Goal: Information Seeking & Learning: Find specific fact

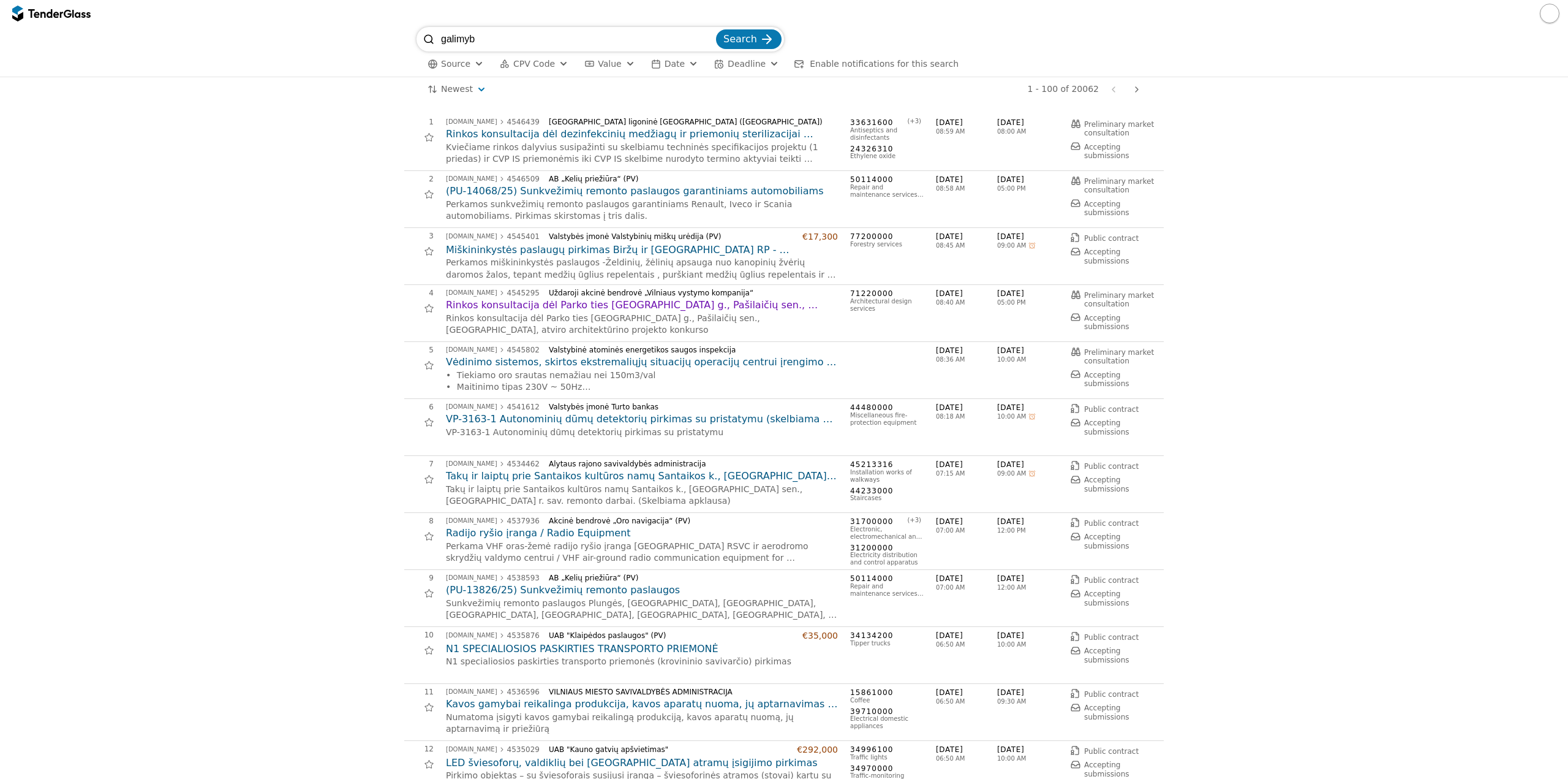
scroll to position [5087, 0]
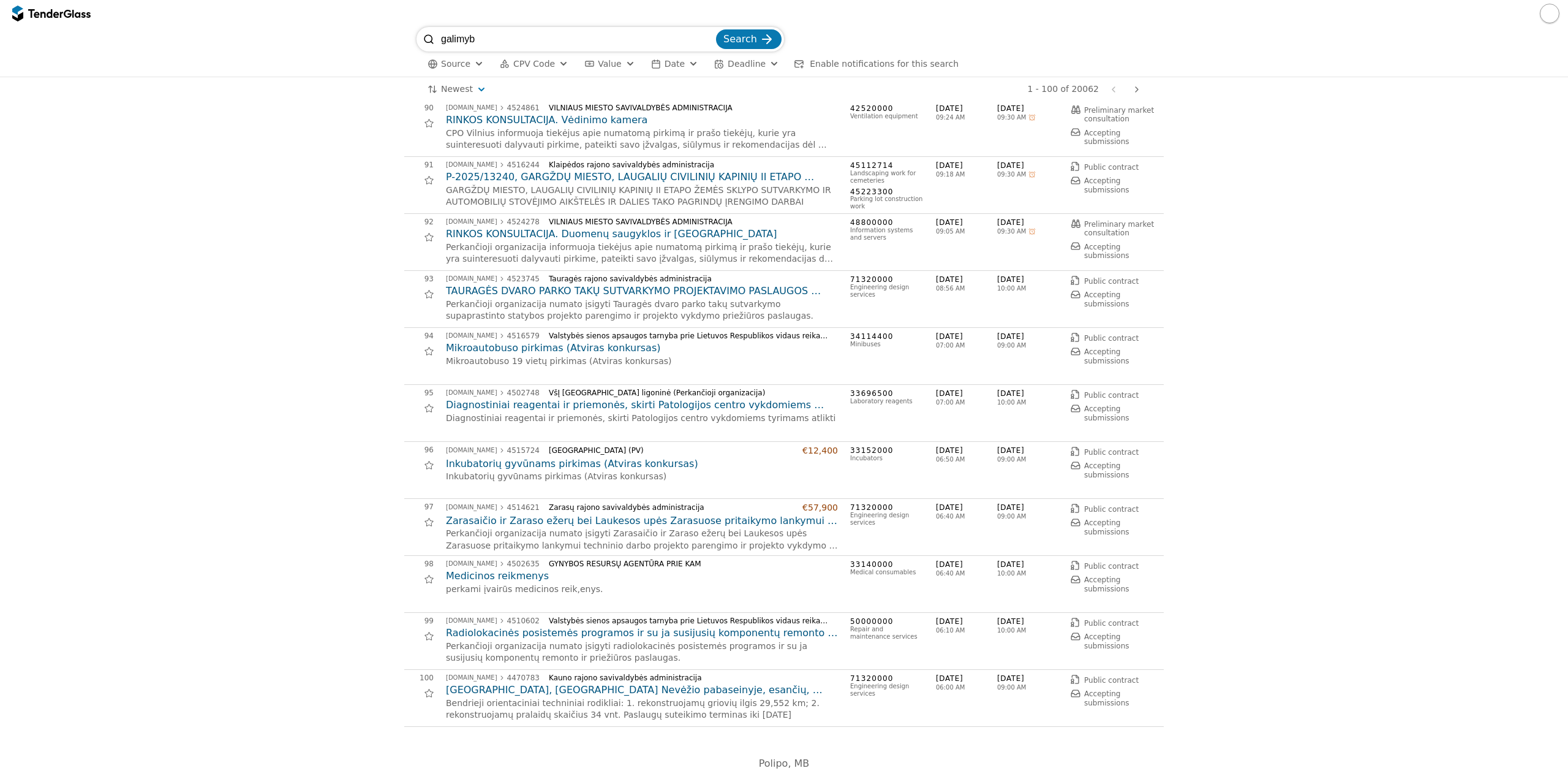
click at [518, 40] on input "galimyb" at bounding box center [577, 39] width 273 height 24
click at [1553, 13] on button "button" at bounding box center [1550, 14] width 20 height 20
click at [649, 70] on button "Date" at bounding box center [674, 63] width 57 height 15
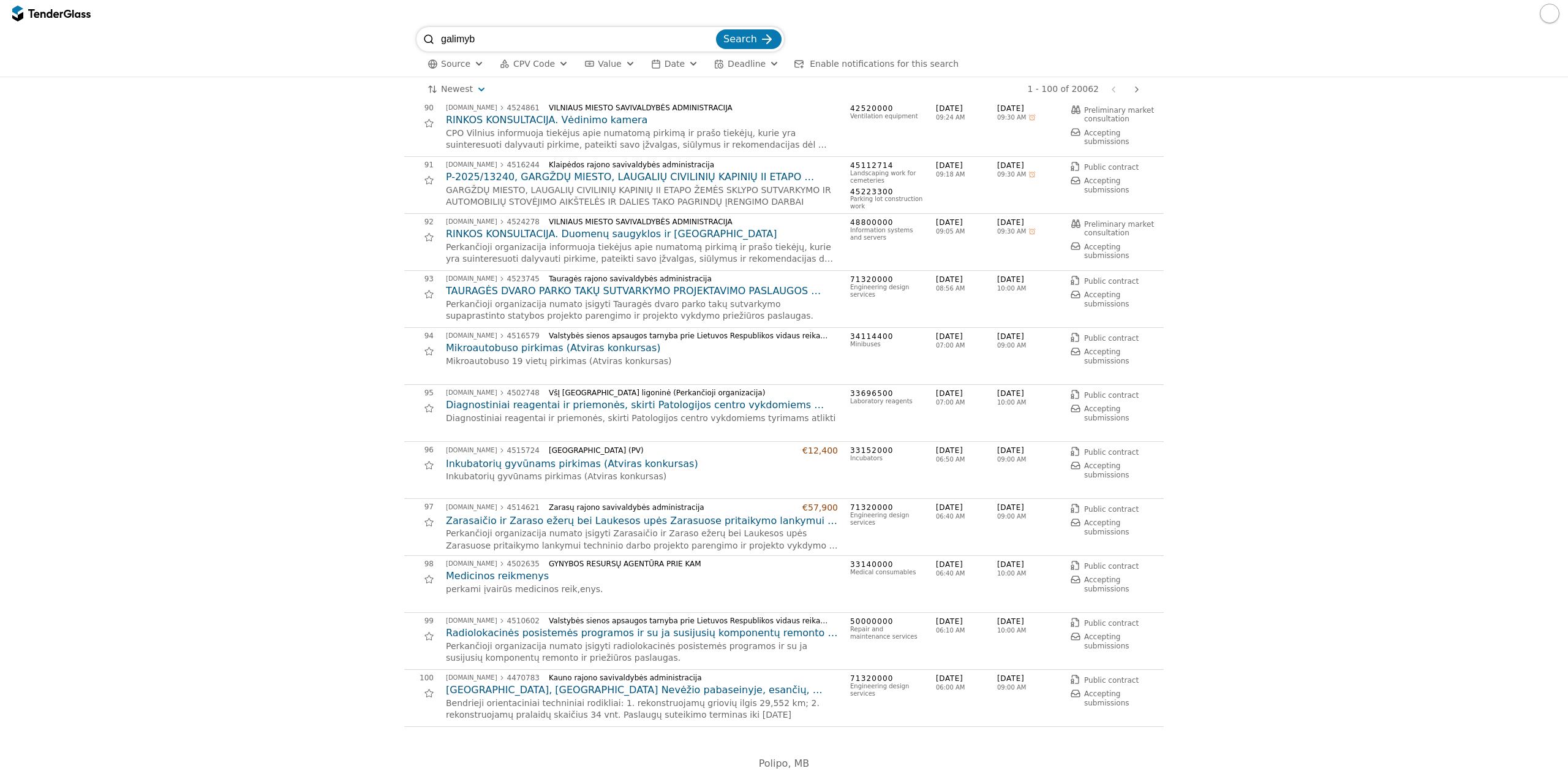
click at [535, 41] on input "galimyb" at bounding box center [577, 39] width 273 height 24
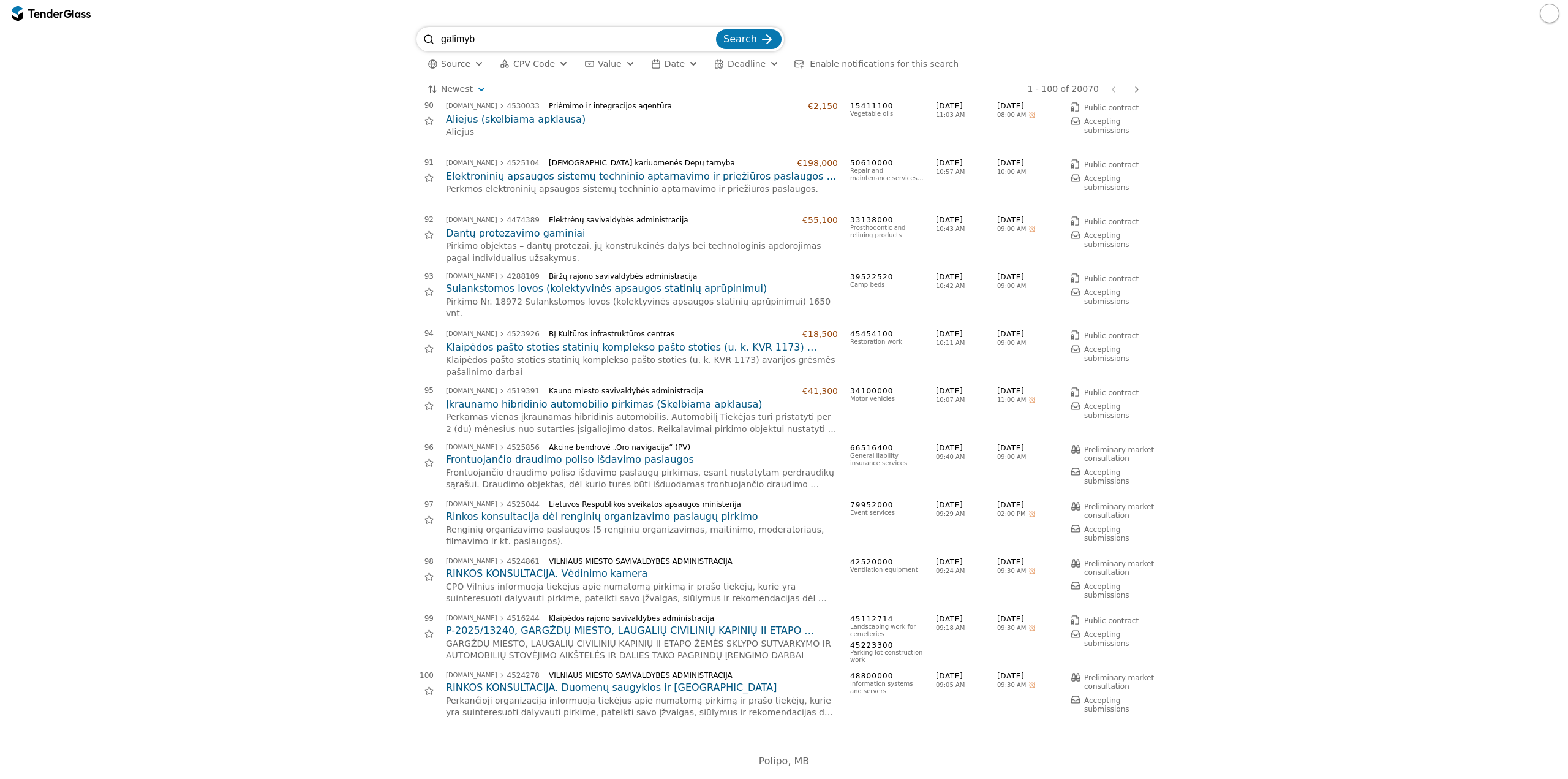
drag, startPoint x: 535, startPoint y: 41, endPoint x: 269, endPoint y: 60, distance: 266.7
click at [269, 60] on div "galimyb Search Source CPV Code Type Buyer Value Date Deadline Enable notificati…" at bounding box center [784, 52] width 1555 height 50
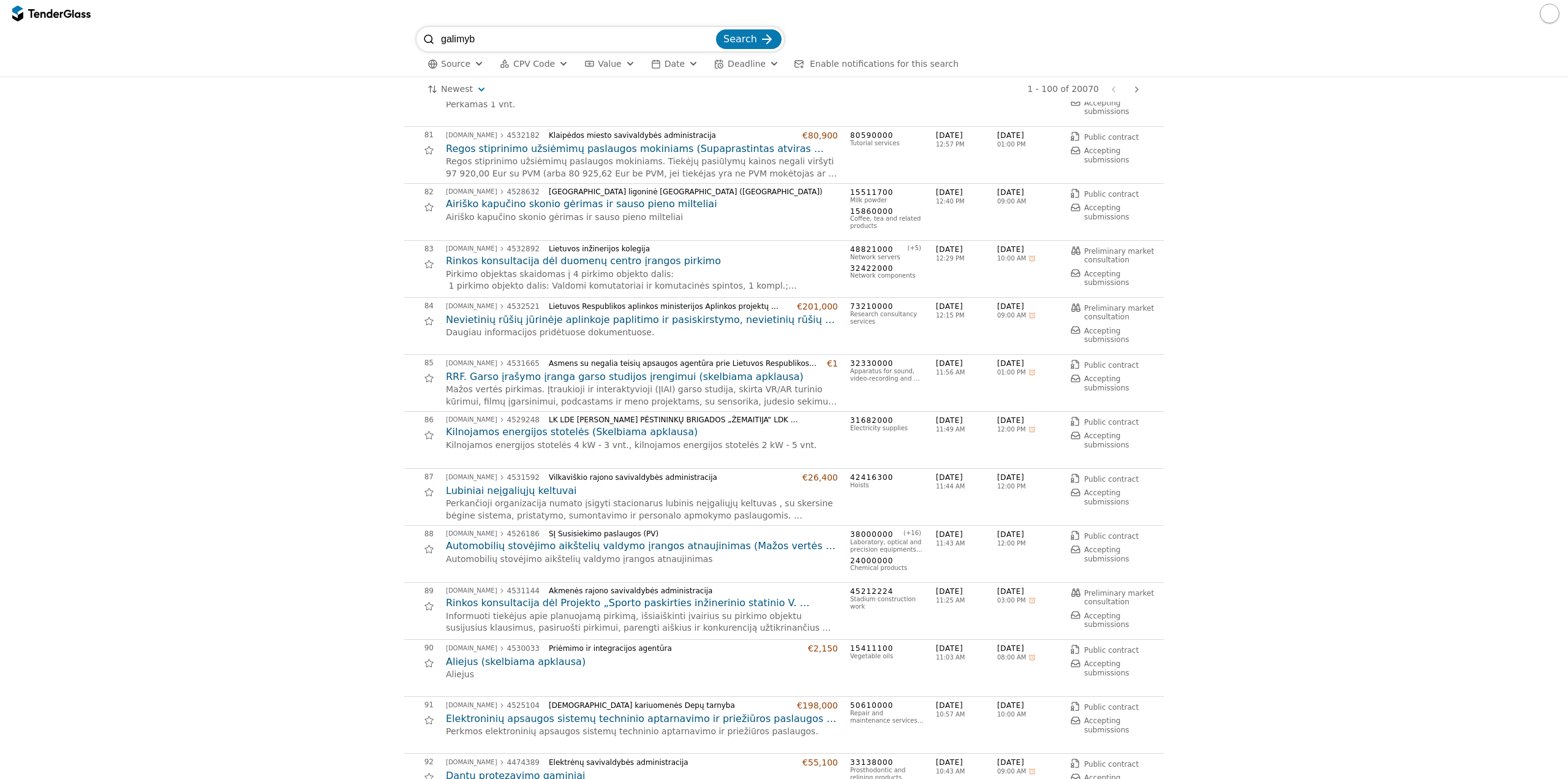
scroll to position [4415, 0]
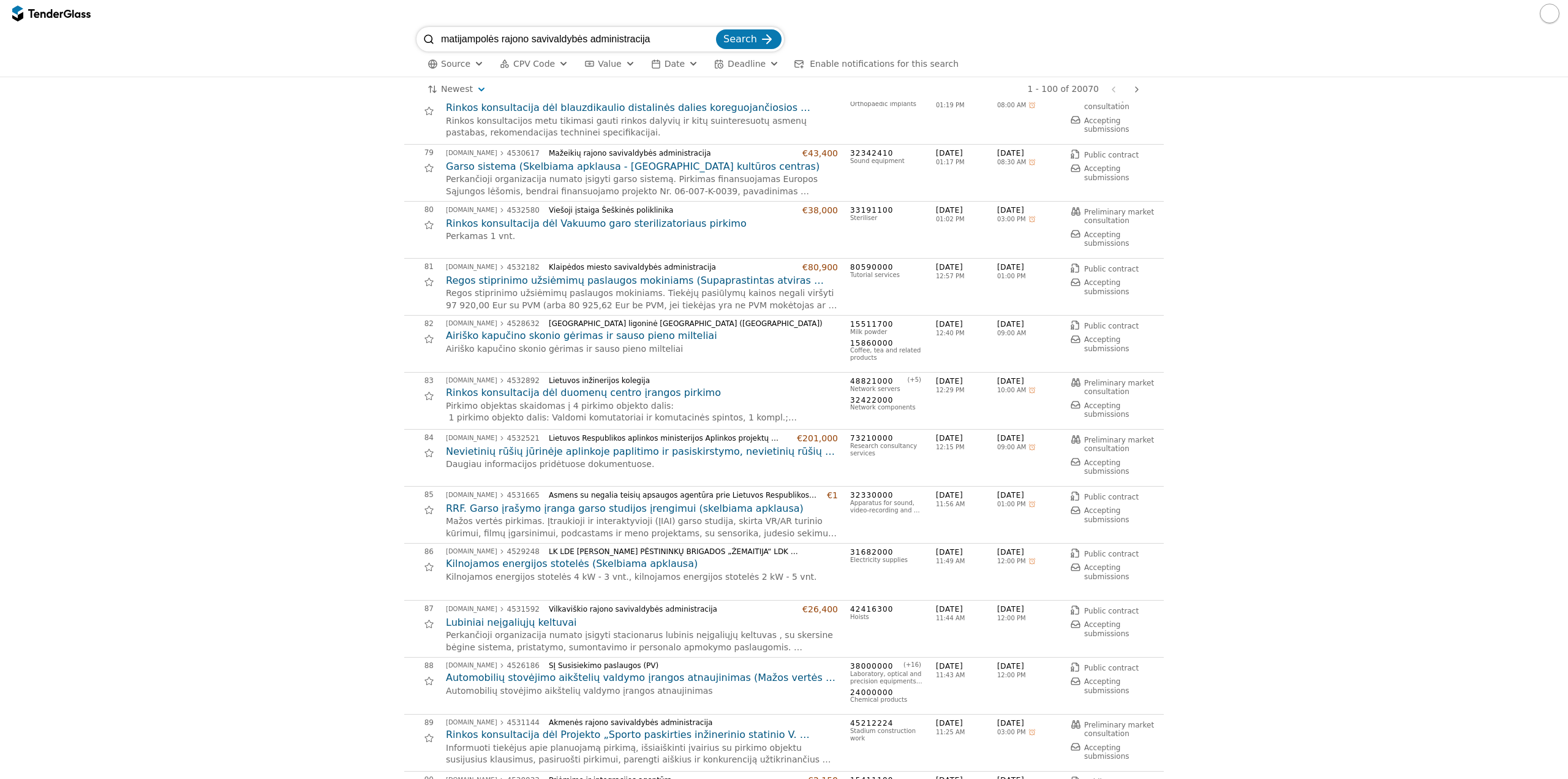
click at [458, 37] on input "matijampolės rajono savivaldybės administracija" at bounding box center [577, 39] width 273 height 24
type input "marijampolės rajono savivaldybės administracija"
click at [716, 29] on button "Search" at bounding box center [749, 39] width 65 height 20
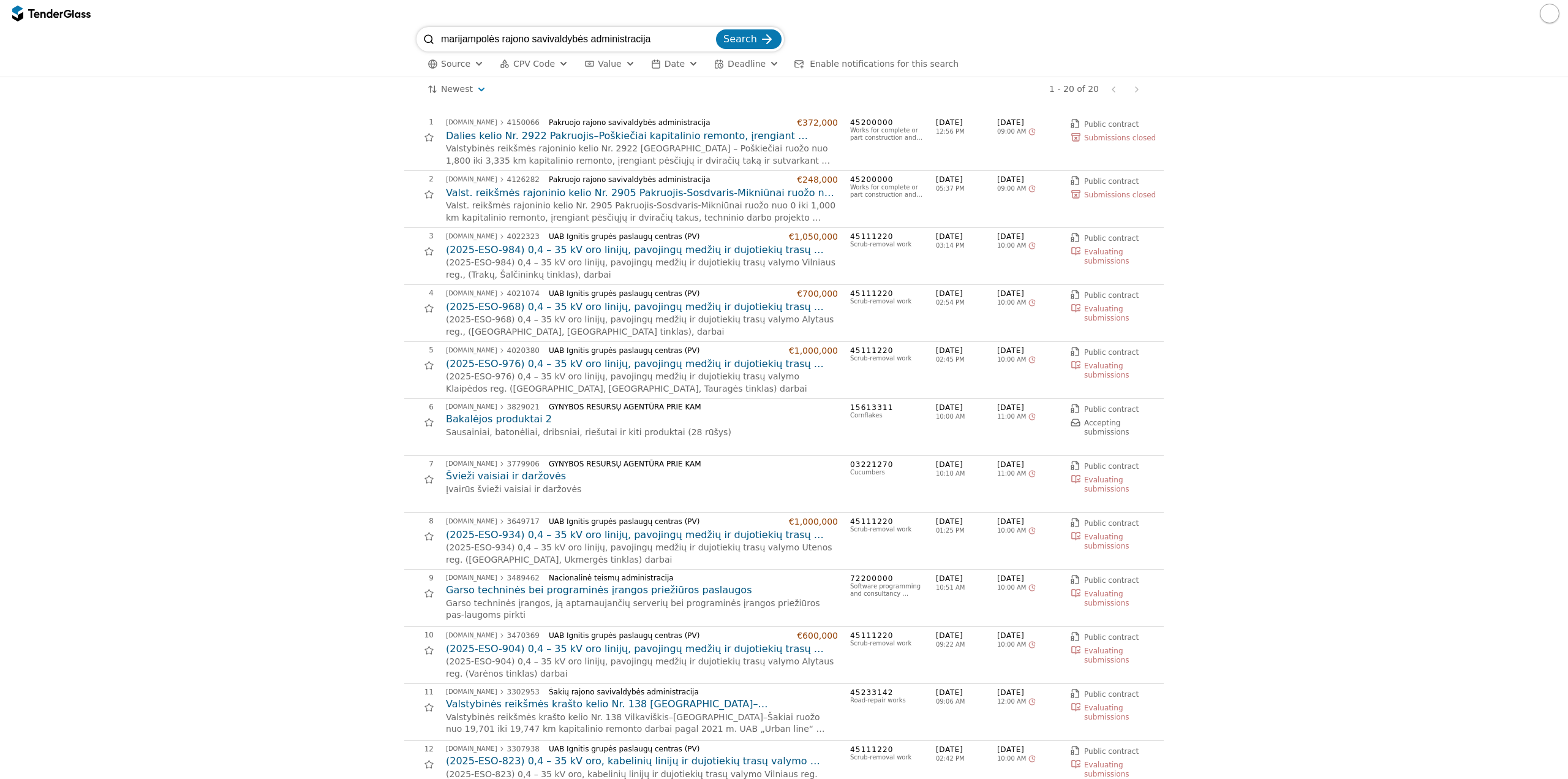
drag, startPoint x: 675, startPoint y: 37, endPoint x: 370, endPoint y: 37, distance: 305.0
click at [370, 37] on div "marijampolės rajono savivaldybės administracija Search Source CPV Code Type Buy…" at bounding box center [784, 52] width 1555 height 50
drag, startPoint x: 1271, startPoint y: 124, endPoint x: 1259, endPoint y: 102, distance: 25.1
click at [1261, 102] on div "1 [DOMAIN_NAME] 4150066 Pakruojo rajono savivaldybės administracija €372,000 Da…" at bounding box center [784, 684] width 1555 height 1164
click at [1546, 15] on button "button" at bounding box center [1550, 14] width 20 height 20
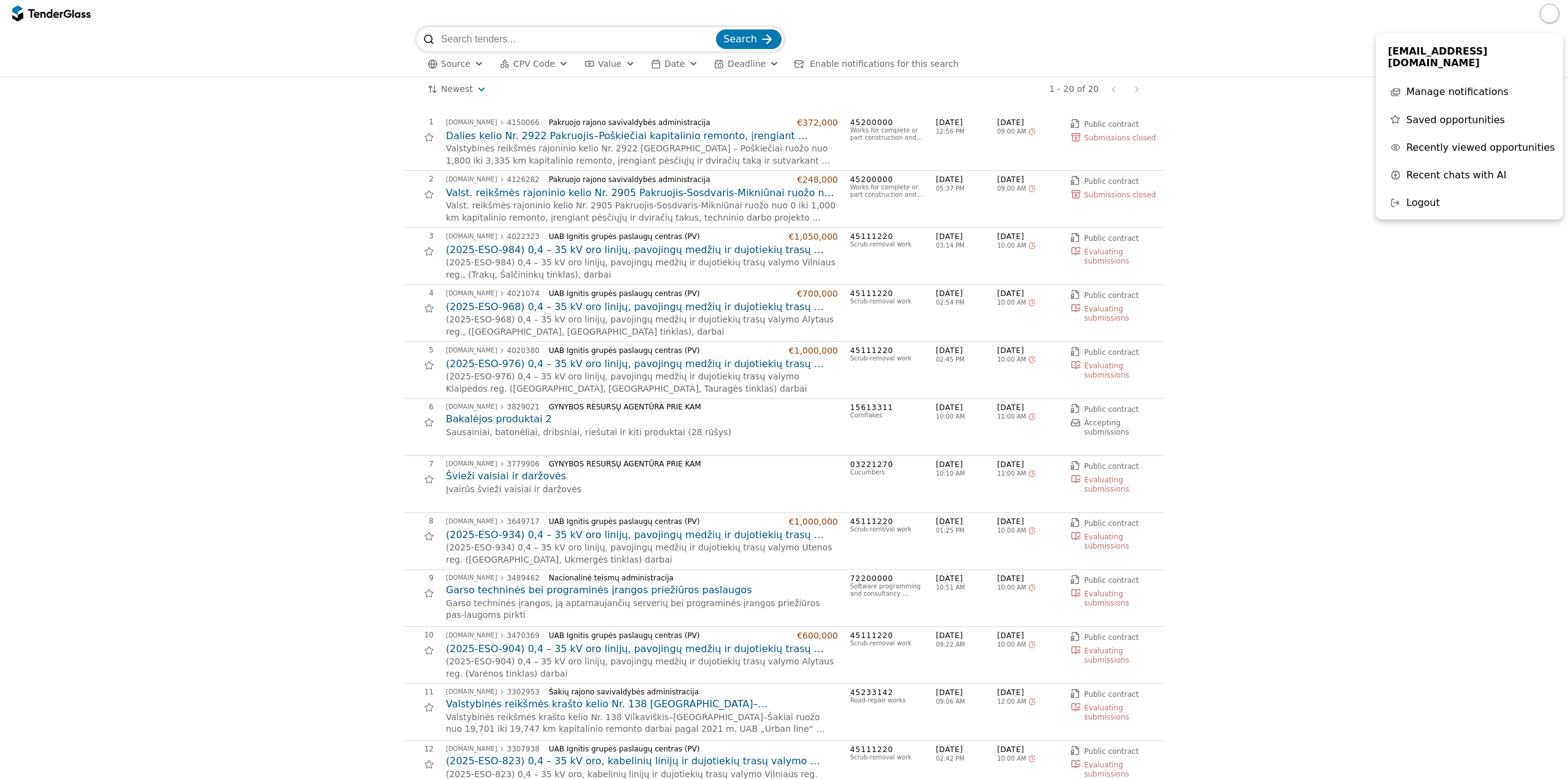
click at [1450, 170] on span "Recent chats with AI" at bounding box center [1457, 175] width 101 height 12
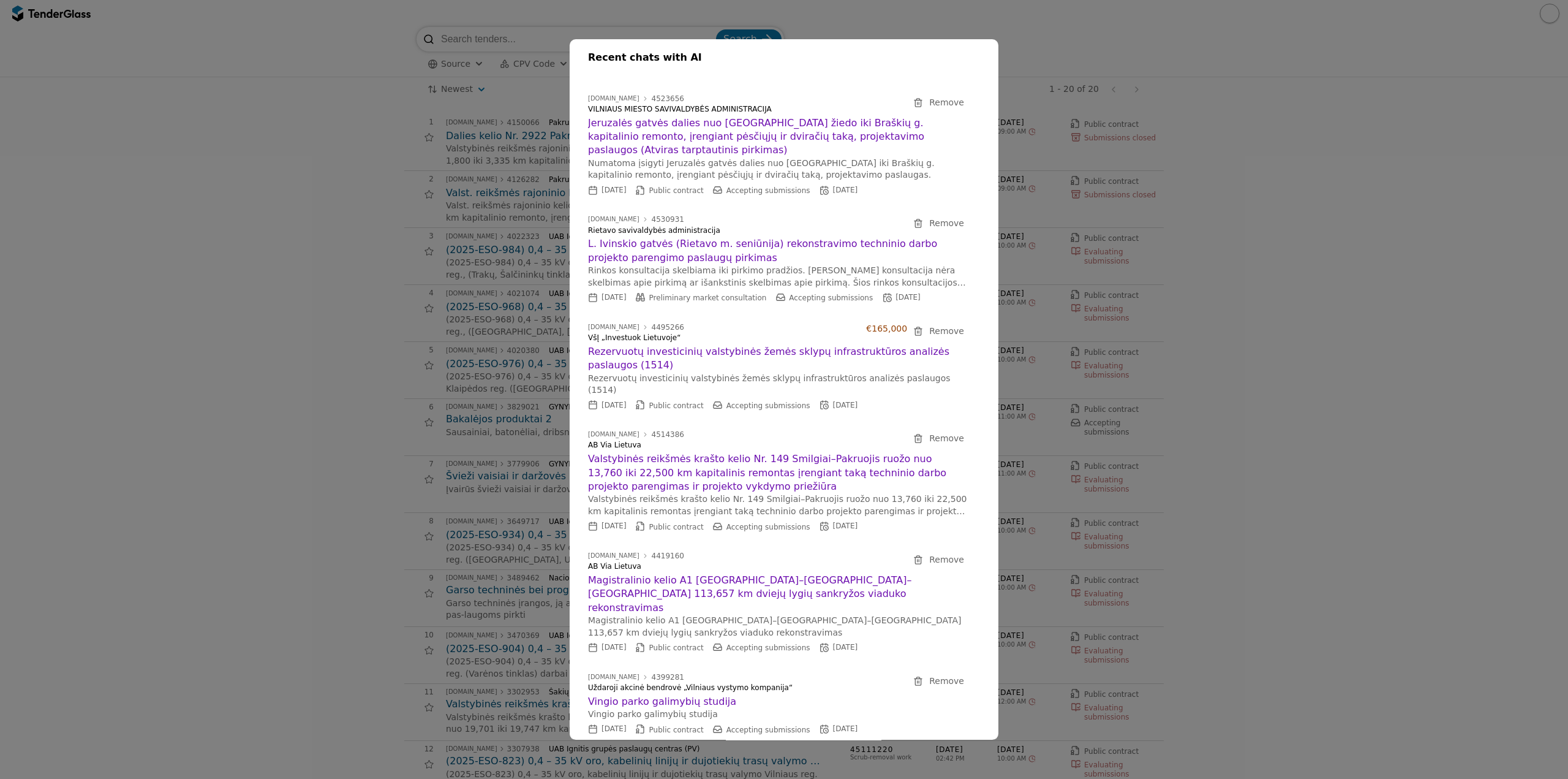
click at [731, 126] on h2 "Jeruzalės gatvės dalies nuo [GEOGRAPHIC_DATA] žiedo iki Braškių g. kapitalinio …" at bounding box center [778, 136] width 380 height 41
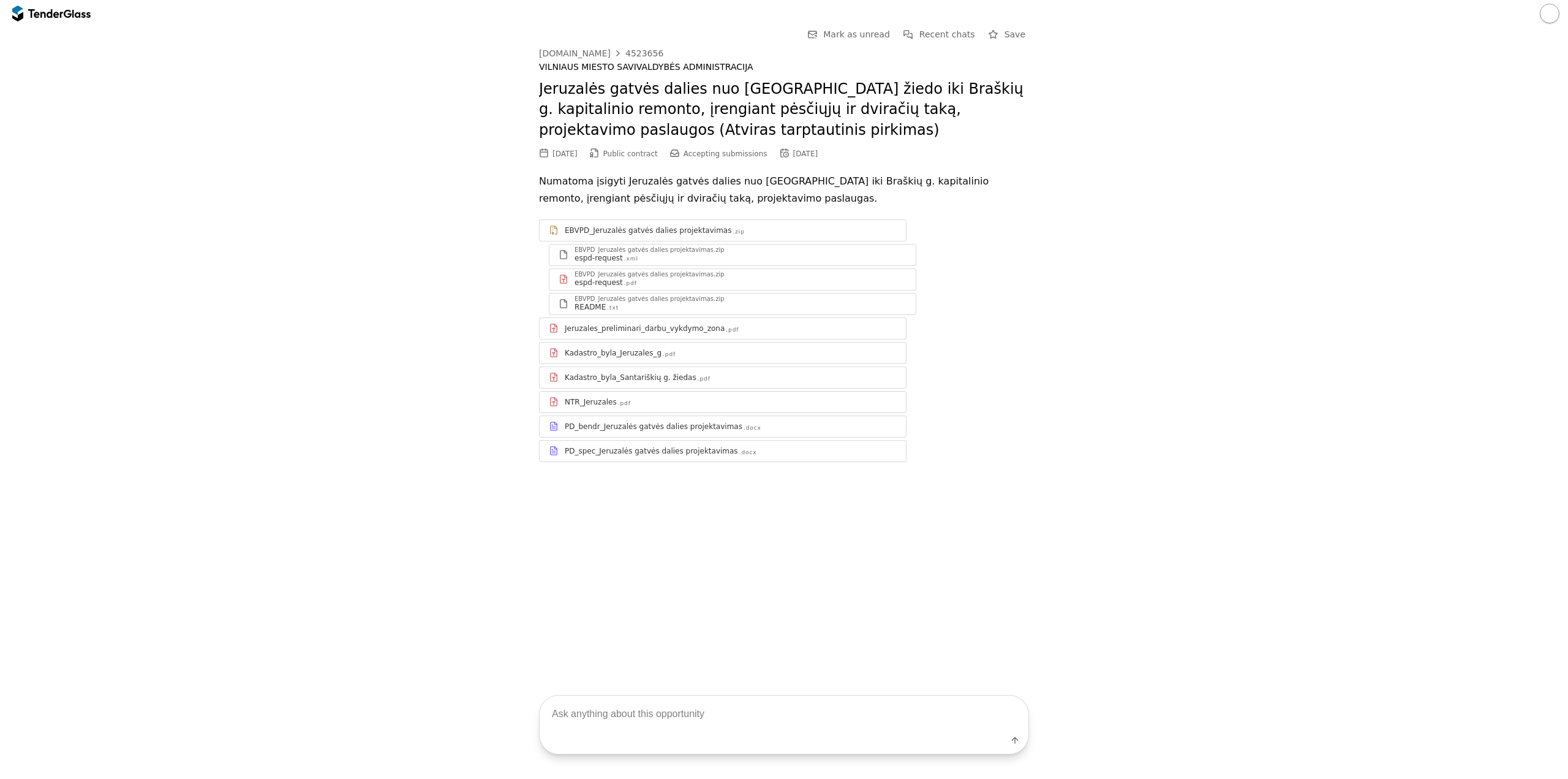
click at [947, 36] on span "Recent chats" at bounding box center [946, 34] width 55 height 10
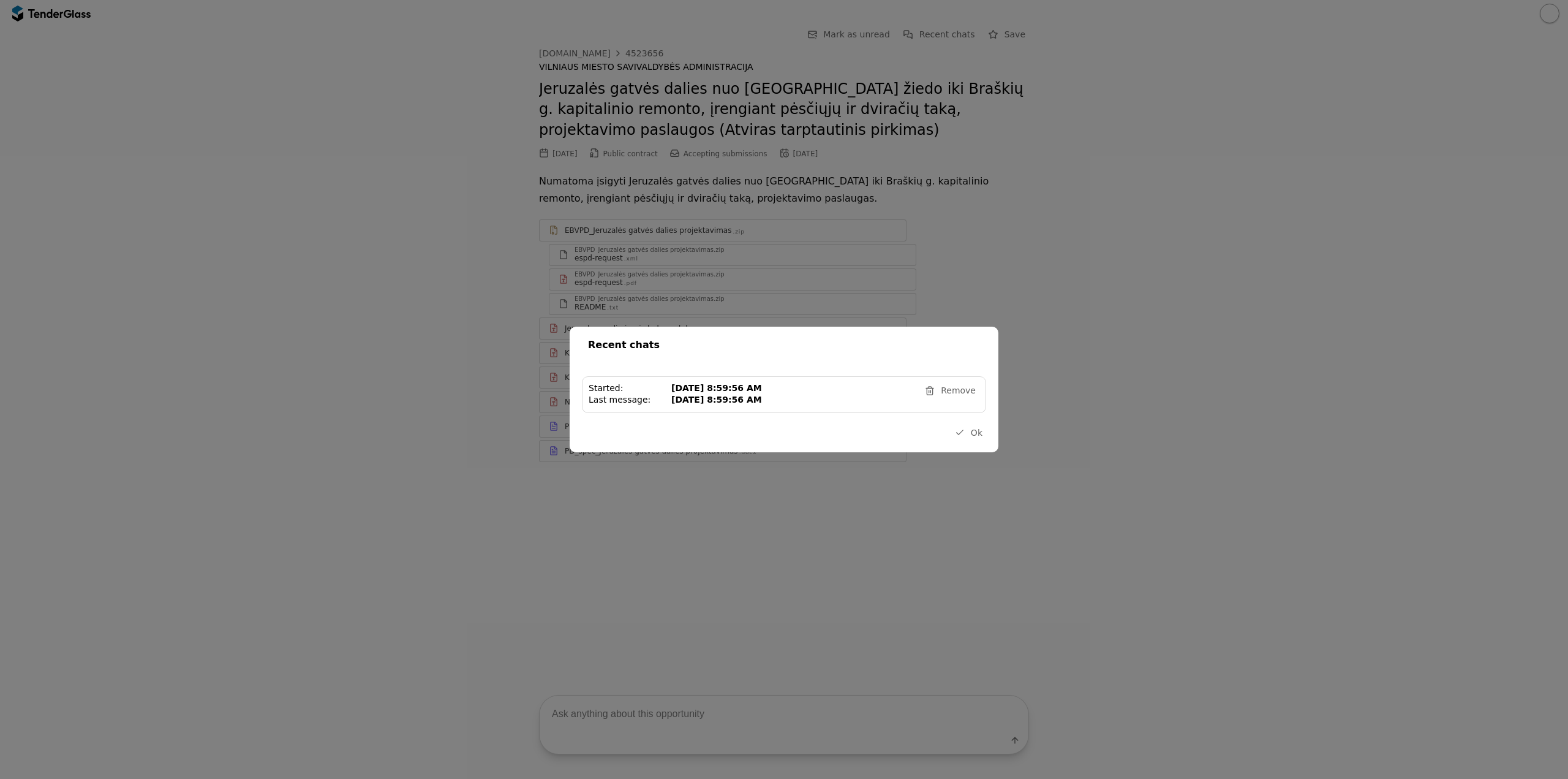
click at [802, 394] on div "[DATE] 8:59:56 AM" at bounding box center [793, 399] width 244 height 10
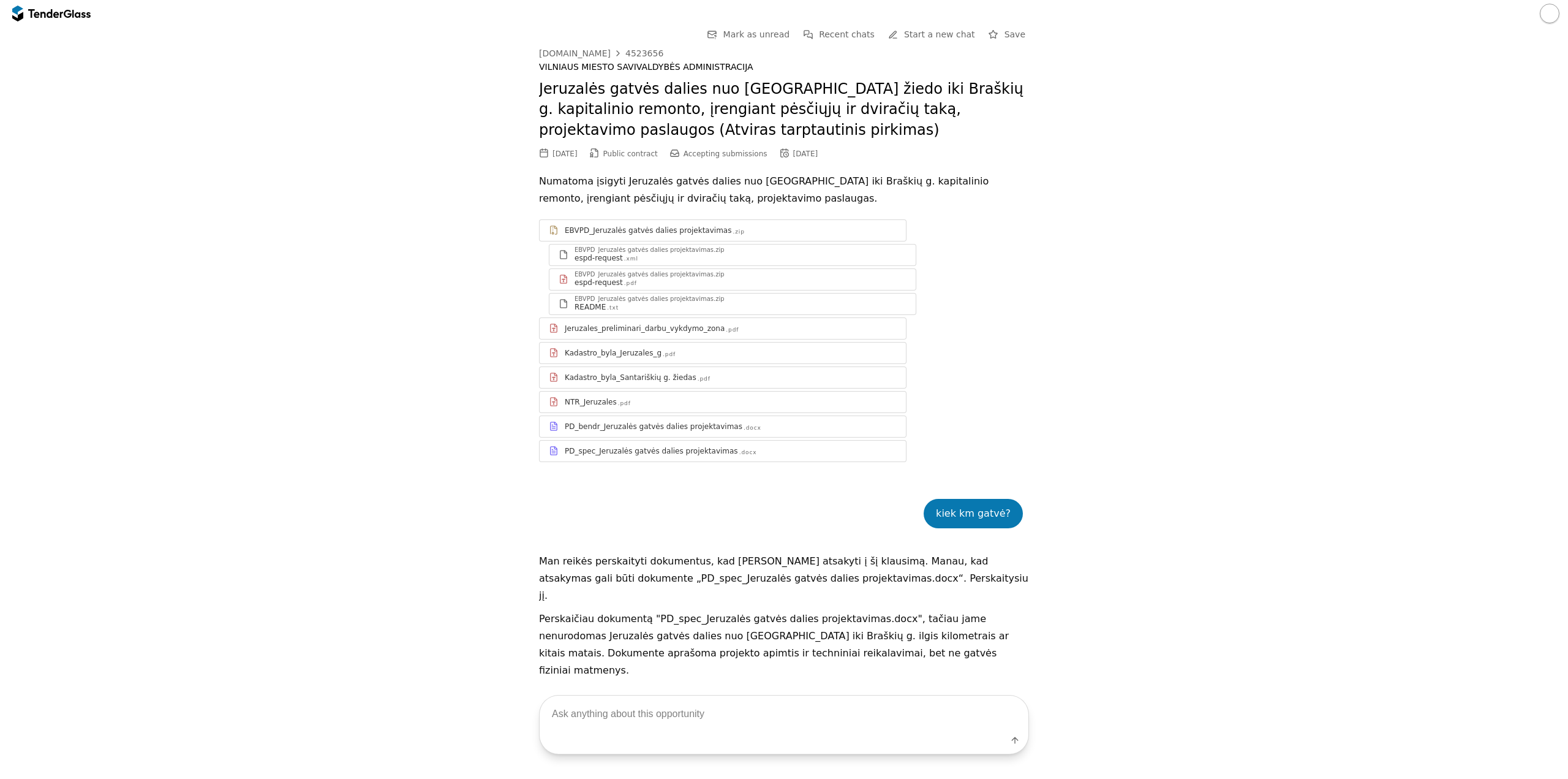
click at [1074, 349] on div "Go Back Mark as unread Recent chats Start a new chat Save [DOMAIN_NAME] 4523656…" at bounding box center [784, 575] width 1555 height 1095
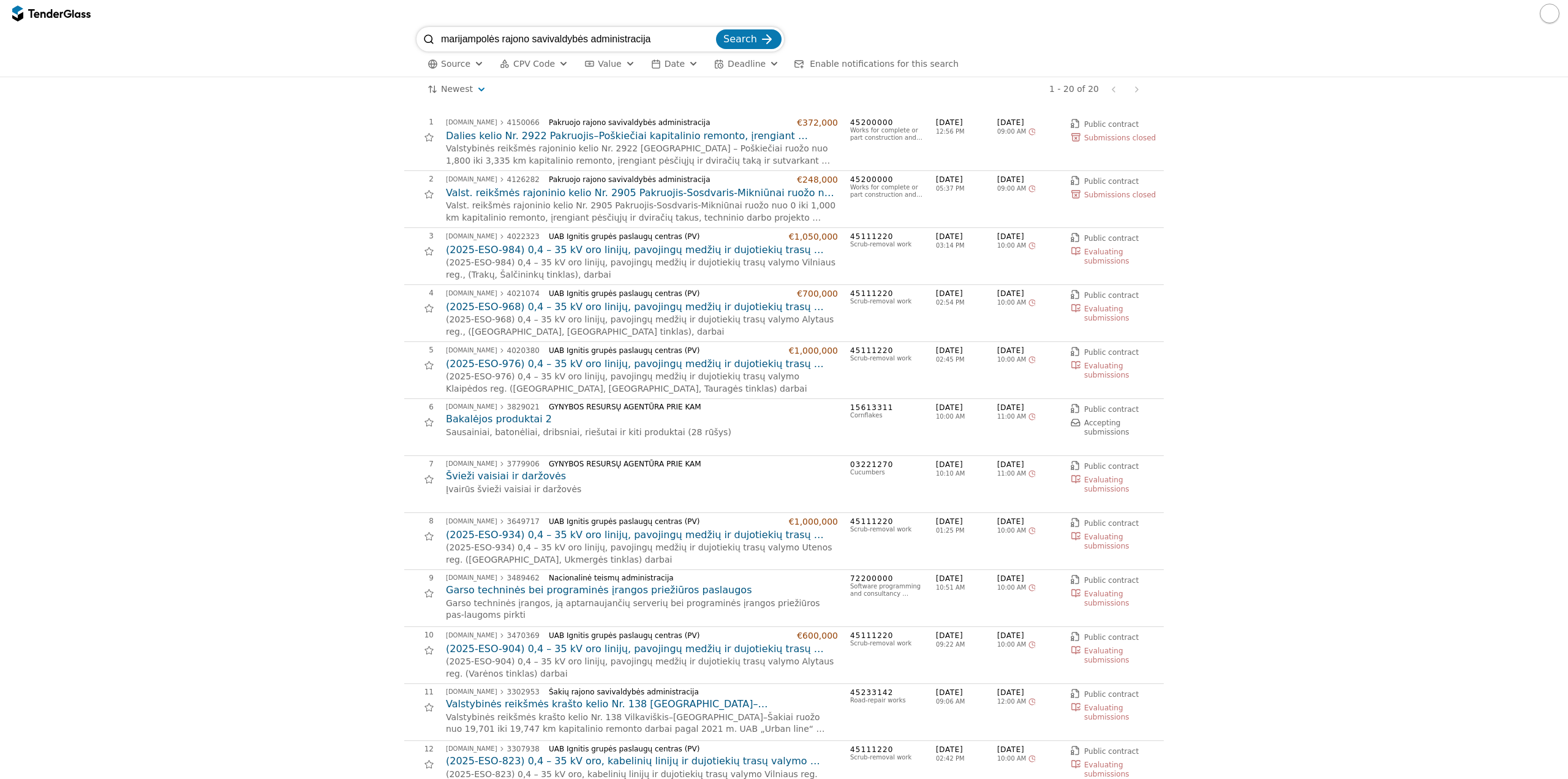
click at [711, 41] on input "marijampolės rajono savivaldybės administracija" at bounding box center [577, 39] width 273 height 24
click at [477, 40] on input "search" at bounding box center [577, 39] width 273 height 24
type input "geologiniai tyrimai"
click at [716, 29] on button "Search" at bounding box center [749, 39] width 65 height 20
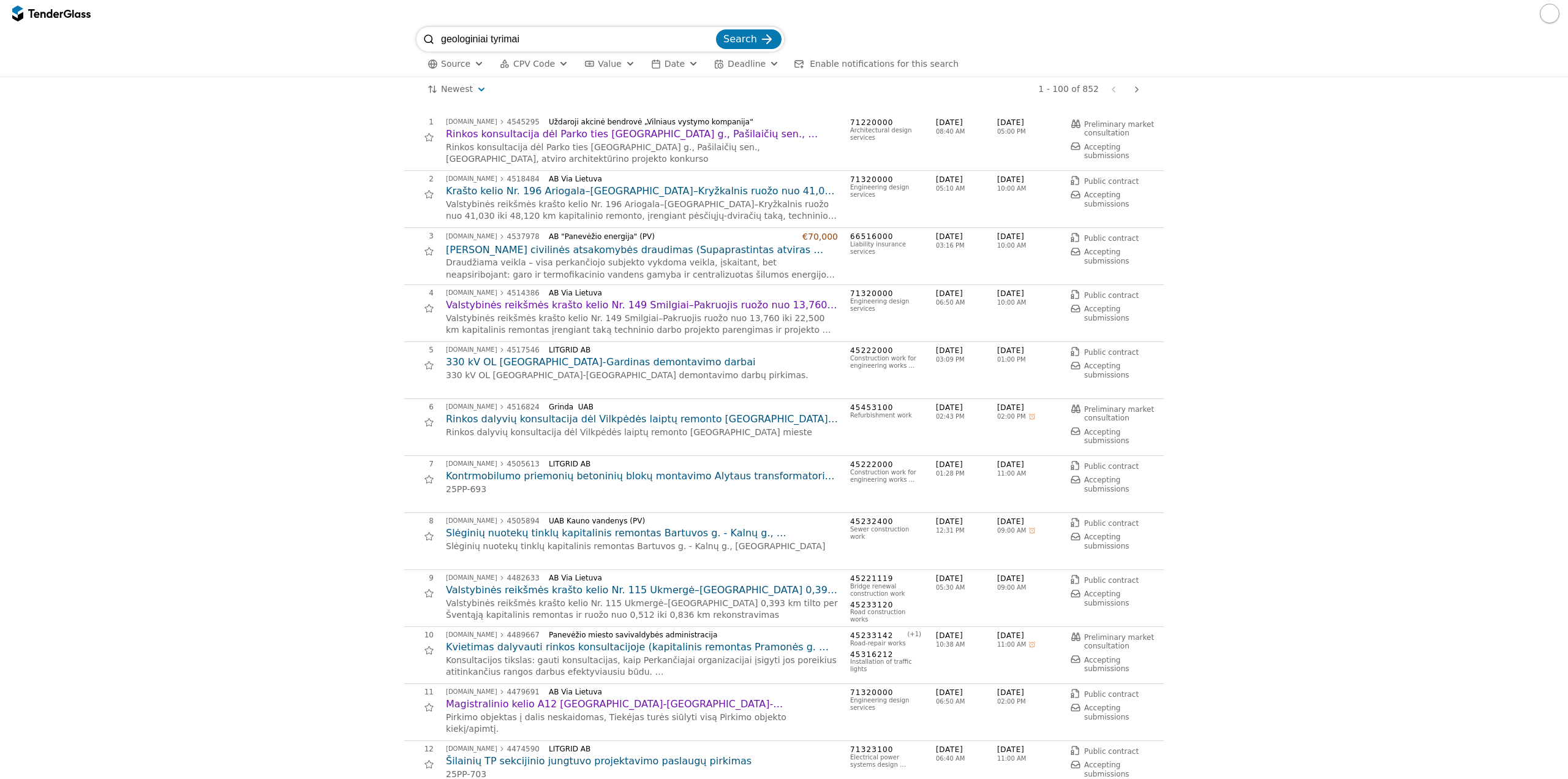
click at [648, 194] on h2 "Krašto kelio Nr. 196 Ariogala–[GEOGRAPHIC_DATA]–Kryžkalnis ruožo nuo 41,030 iki…" at bounding box center [642, 190] width 392 height 14
click at [630, 184] on div "[DOMAIN_NAME] 4518484 AB Via Lietuva Krašto kelio Nr. 196 Ariogala–[GEOGRAPHIC_…" at bounding box center [642, 199] width 392 height 48
click at [640, 191] on h2 "Krašto kelio Nr. 196 Ariogala–[GEOGRAPHIC_DATA]–Kryžkalnis ruožo nuo 41,030 iki…" at bounding box center [642, 190] width 392 height 14
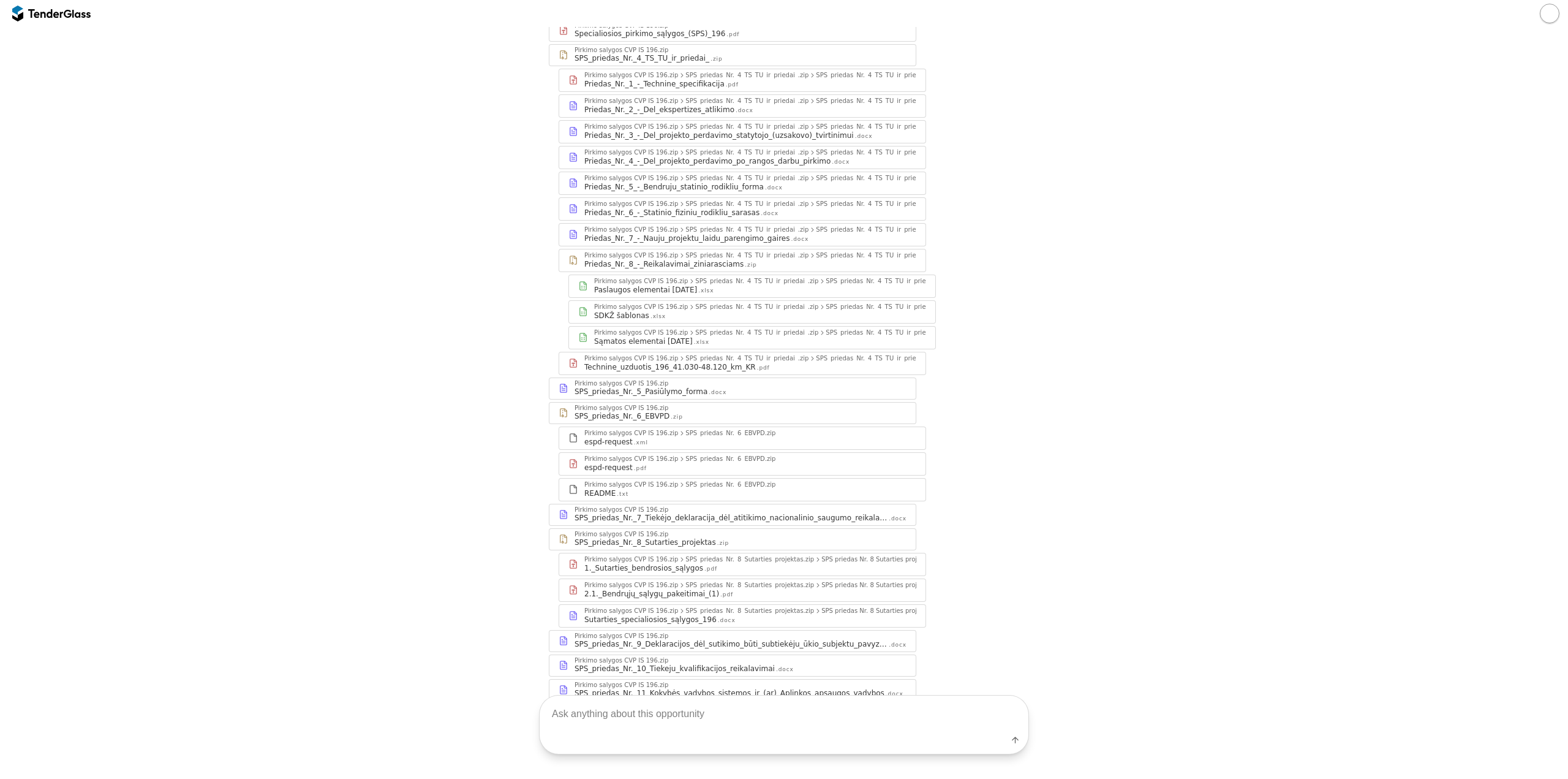
scroll to position [372, 0]
